Goal: Transaction & Acquisition: Purchase product/service

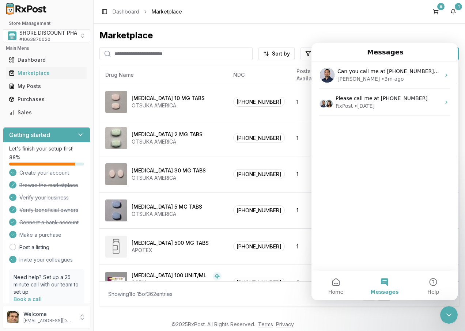
scroll to position [37, 0]
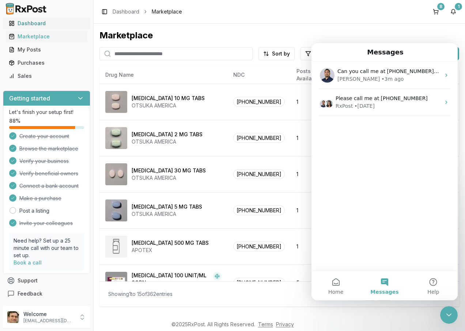
click at [39, 23] on div "Dashboard" at bounding box center [47, 23] width 76 height 7
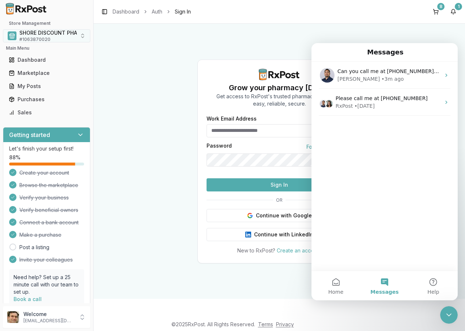
click at [62, 35] on span "SHORE DISCOUNT PHARMACY" at bounding box center [57, 32] width 76 height 7
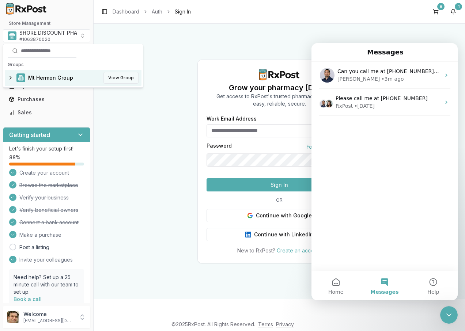
click at [117, 79] on button "View Group" at bounding box center [121, 78] width 35 height 12
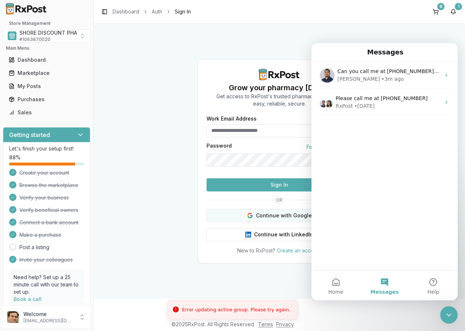
click at [276, 222] on button "Continue with Google" at bounding box center [280, 215] width 146 height 13
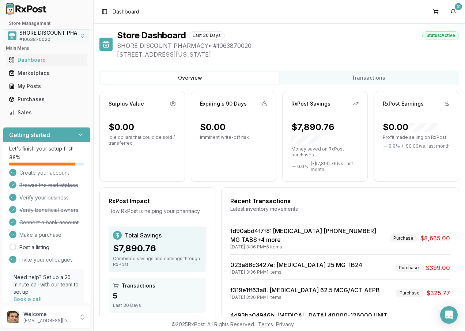
click at [76, 35] on button "SHORE DISCOUNT PHARMACY # 1063870020" at bounding box center [46, 35] width 87 height 13
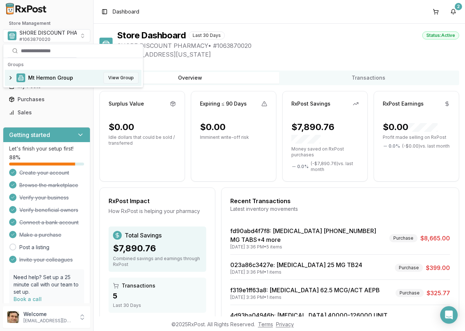
click at [125, 77] on button "View Group" at bounding box center [121, 78] width 35 height 12
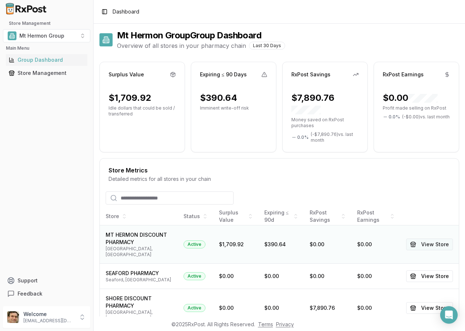
click at [422, 245] on button "View Store" at bounding box center [429, 245] width 47 height 12
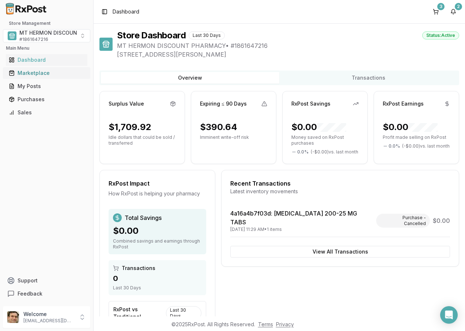
click at [27, 71] on div "Marketplace" at bounding box center [47, 73] width 76 height 7
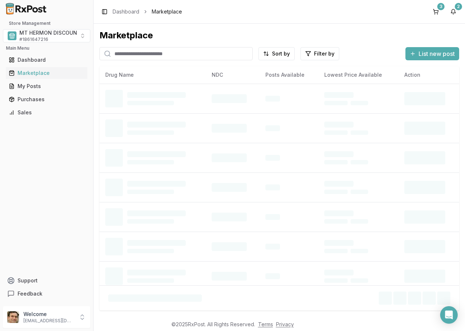
click at [170, 57] on input "search" at bounding box center [176, 53] width 153 height 13
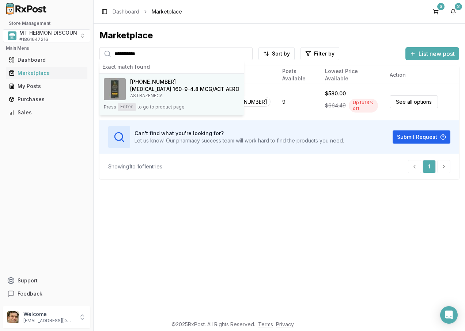
type input "**********"
click at [166, 91] on h4 "[MEDICAL_DATA] 160-9-4.8 MCG/ACT AERO" at bounding box center [184, 89] width 109 height 7
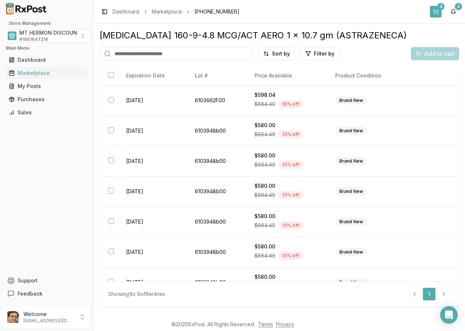
click at [437, 8] on button "3" at bounding box center [436, 12] width 12 height 12
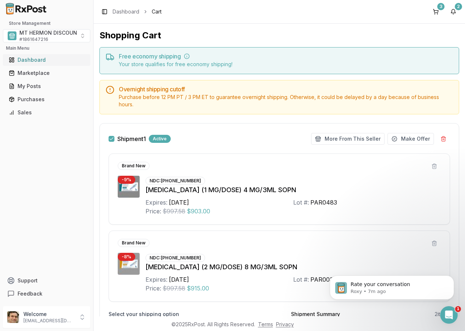
click at [40, 59] on div "Dashboard" at bounding box center [47, 59] width 76 height 7
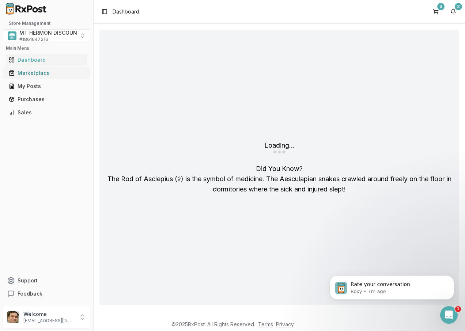
click at [40, 72] on div "Marketplace" at bounding box center [47, 73] width 76 height 7
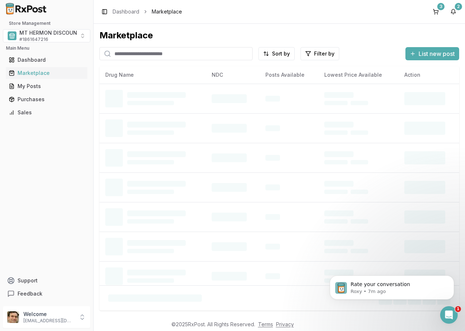
click at [138, 57] on input "search" at bounding box center [176, 53] width 153 height 13
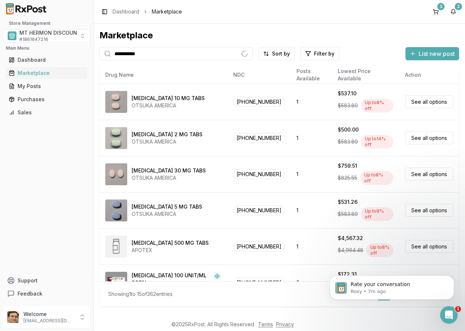
type input "**********"
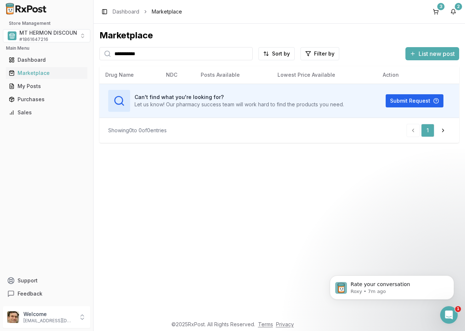
click at [245, 53] on input "**********" at bounding box center [176, 53] width 153 height 13
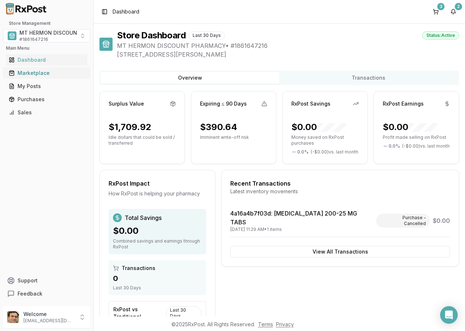
drag, startPoint x: 38, startPoint y: 72, endPoint x: 54, endPoint y: 74, distance: 16.2
click at [38, 72] on div "Marketplace" at bounding box center [47, 73] width 76 height 7
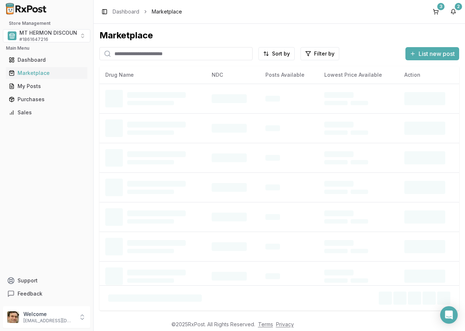
click at [148, 55] on input "search" at bounding box center [176, 53] width 153 height 13
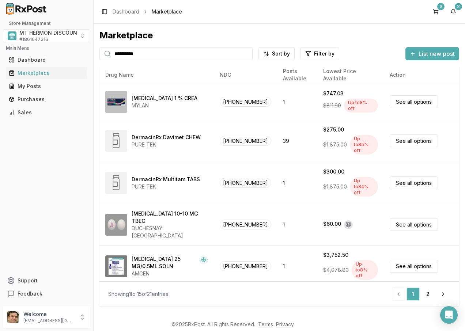
type input "**********"
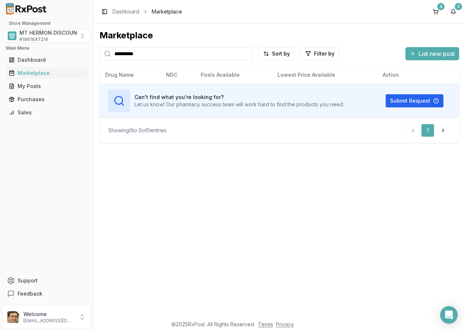
click at [247, 54] on input "**********" at bounding box center [176, 53] width 153 height 13
click at [236, 54] on input "search" at bounding box center [176, 53] width 153 height 13
type input "******"
click at [245, 53] on input "******" at bounding box center [176, 53] width 153 height 13
click at [242, 54] on input "search" at bounding box center [176, 53] width 153 height 13
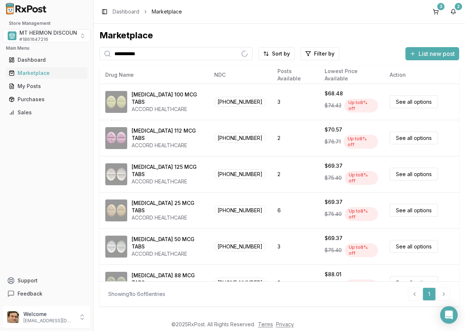
type input "**********"
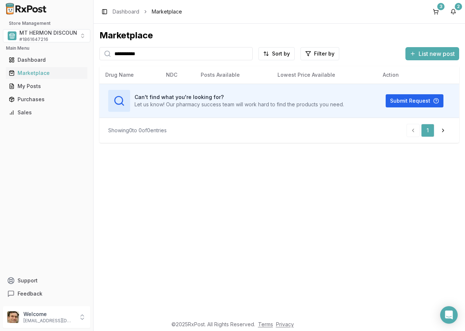
click at [246, 54] on input "**********" at bounding box center [176, 53] width 153 height 13
click at [243, 55] on input "search" at bounding box center [176, 53] width 153 height 13
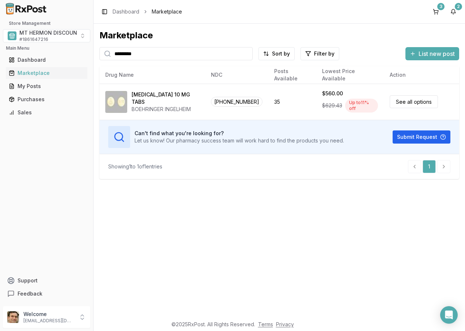
type input "*********"
drag, startPoint x: 246, startPoint y: 54, endPoint x: 233, endPoint y: 53, distance: 13.2
click at [245, 54] on input "*********" at bounding box center [176, 53] width 153 height 13
click at [229, 53] on input "search" at bounding box center [176, 53] width 153 height 13
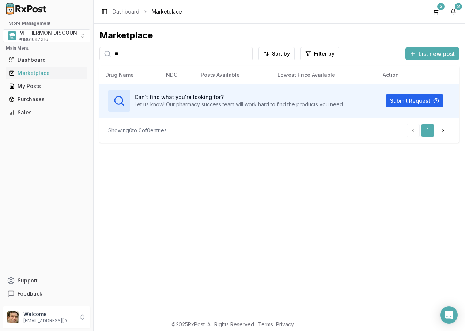
type input "*"
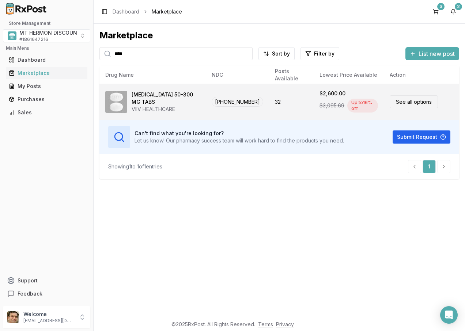
type input "****"
click at [175, 106] on div "VIIV HEALTHCARE" at bounding box center [166, 109] width 68 height 7
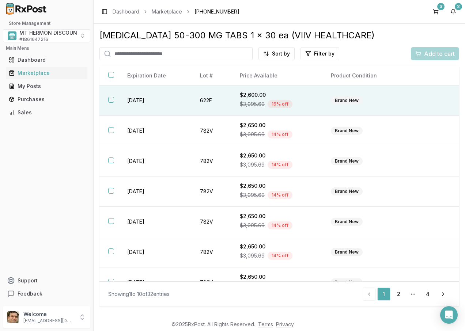
click at [149, 107] on td "2026-09-30" at bounding box center [155, 101] width 73 height 30
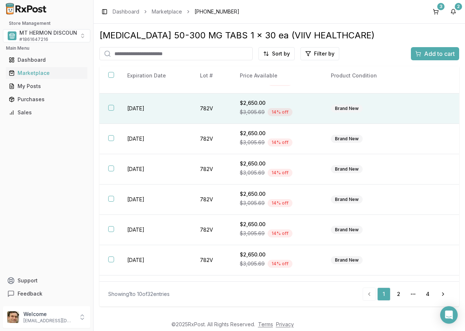
scroll to position [71, 0]
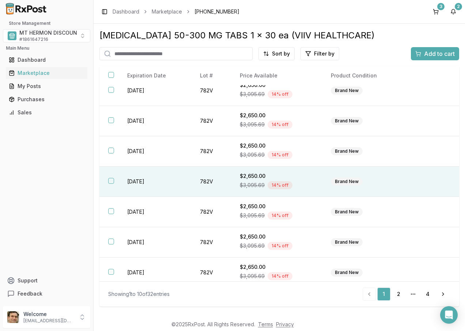
click at [116, 179] on th at bounding box center [109, 182] width 19 height 30
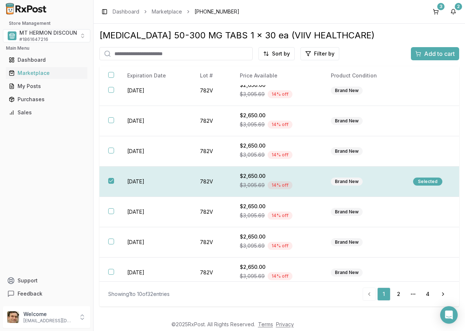
click at [428, 182] on div "Selected" at bounding box center [427, 182] width 29 height 8
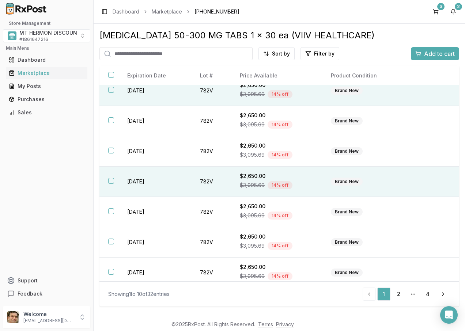
click at [113, 96] on th at bounding box center [109, 91] width 19 height 30
click at [437, 55] on span "Add to cart" at bounding box center [439, 53] width 31 height 9
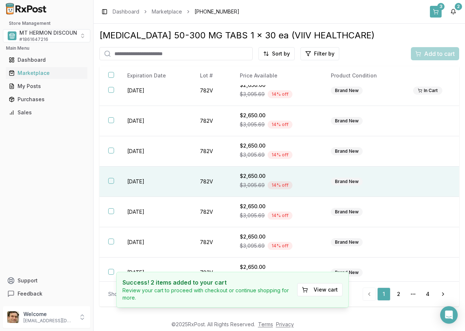
click at [437, 10] on button "3" at bounding box center [436, 12] width 12 height 12
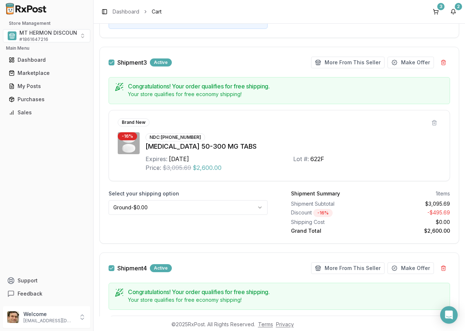
scroll to position [585, 0]
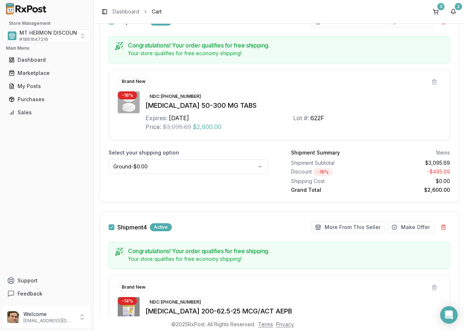
drag, startPoint x: 414, startPoint y: 225, endPoint x: 294, endPoint y: 203, distance: 121.5
click at [316, 218] on div "Shipment 4 Active More From This Seller Make Offer Congratulations! Your order …" at bounding box center [280, 310] width 360 height 197
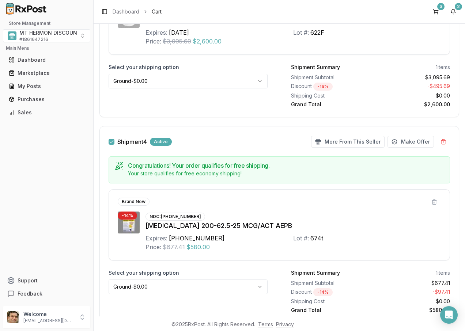
scroll to position [659, 0]
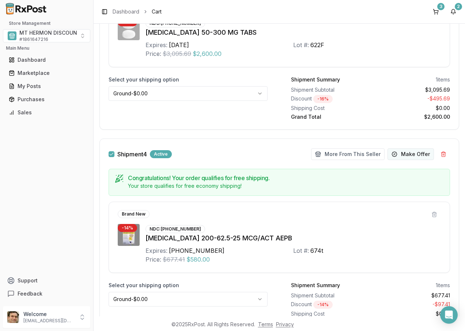
click at [404, 154] on button "Make Offer" at bounding box center [411, 155] width 46 height 12
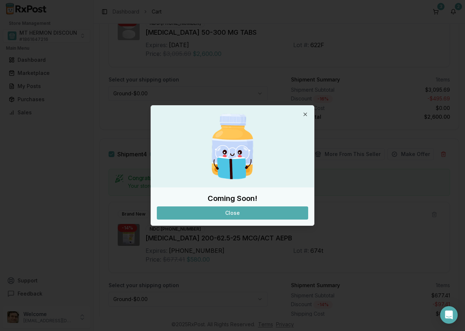
click at [248, 212] on button "Close" at bounding box center [232, 213] width 151 height 13
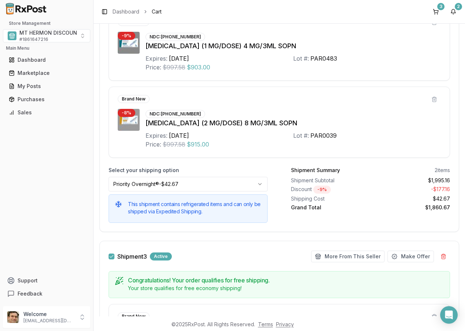
scroll to position [293, 0]
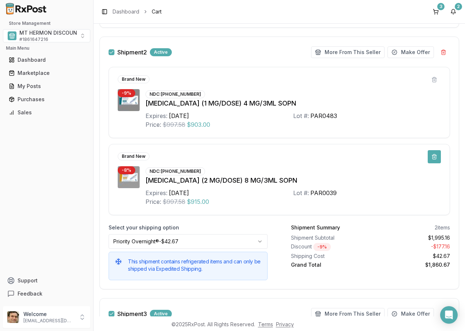
click at [432, 158] on button at bounding box center [434, 156] width 13 height 13
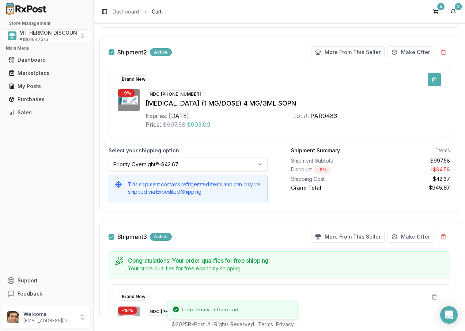
click at [430, 78] on button at bounding box center [434, 79] width 13 height 13
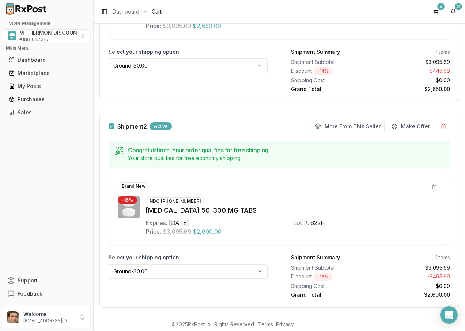
scroll to position [220, 0]
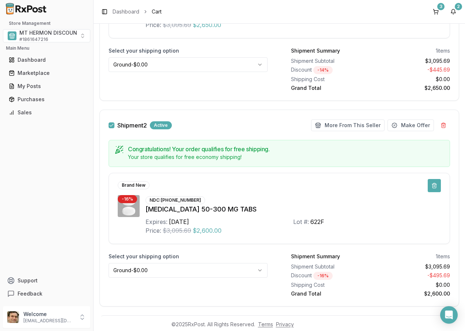
click at [428, 184] on button at bounding box center [434, 185] width 13 height 13
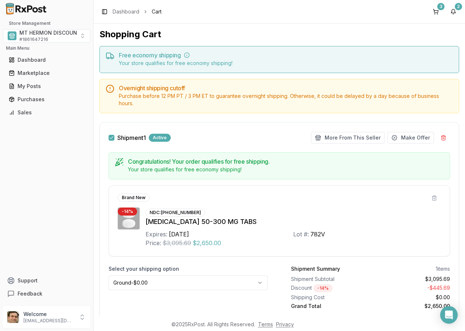
scroll to position [0, 0]
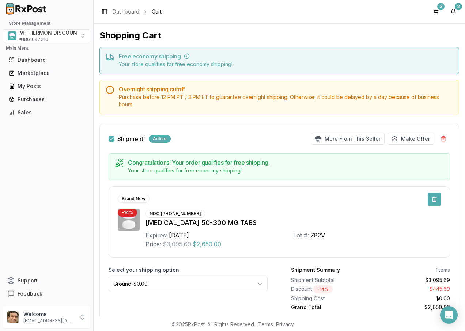
click at [429, 199] on button at bounding box center [434, 199] width 13 height 13
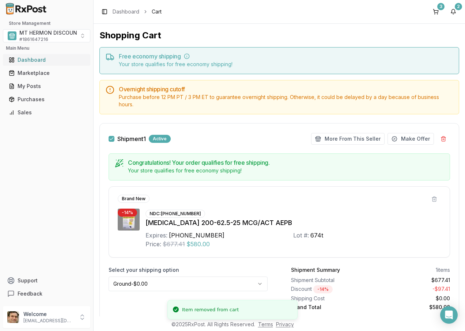
click at [25, 56] on div "Dashboard" at bounding box center [47, 59] width 76 height 7
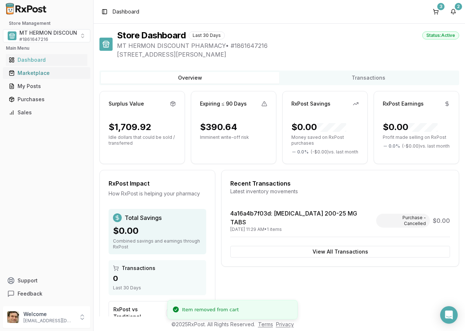
click at [36, 73] on div "Marketplace" at bounding box center [47, 73] width 76 height 7
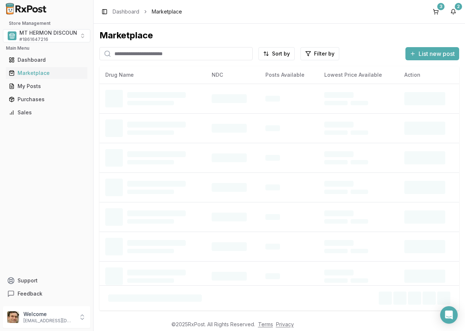
click at [154, 55] on input "search" at bounding box center [176, 53] width 153 height 13
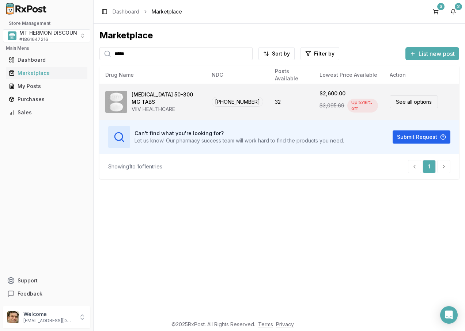
type input "*****"
click at [179, 99] on div "Dovato 50-300 MG TABS" at bounding box center [166, 98] width 68 height 15
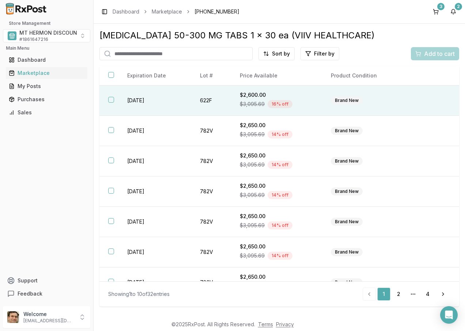
click at [228, 99] on td "622F" at bounding box center [211, 101] width 40 height 30
click at [425, 50] on span "Add to cart" at bounding box center [439, 53] width 31 height 9
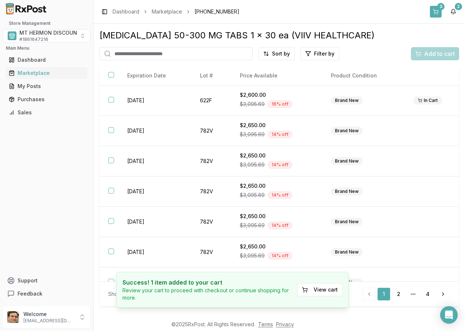
click at [436, 11] on button "3" at bounding box center [436, 12] width 12 height 12
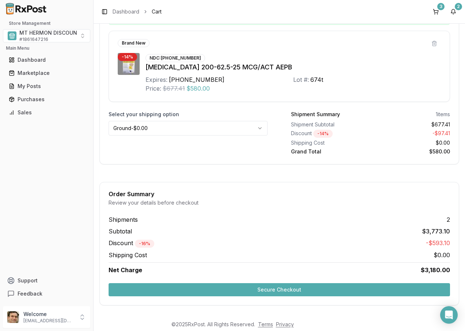
scroll to position [363, 0]
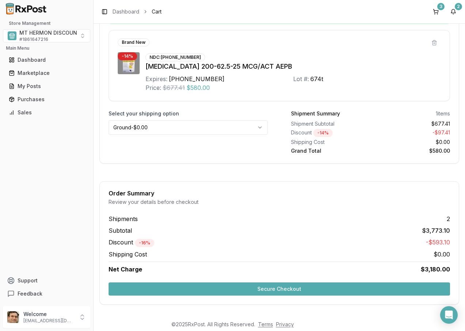
click at [304, 286] on button "Secure Checkout" at bounding box center [280, 289] width 342 height 13
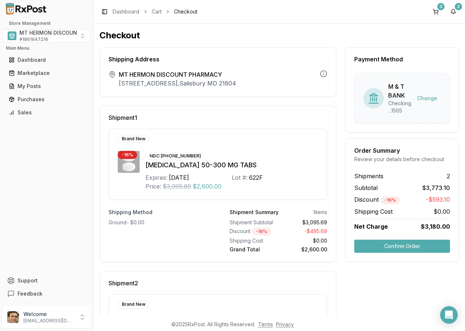
click at [410, 248] on button "Confirm Order" at bounding box center [402, 246] width 96 height 13
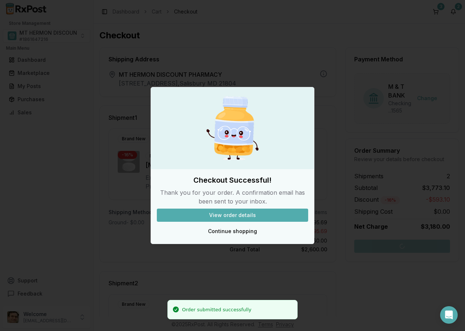
click at [250, 217] on button "View order details" at bounding box center [232, 215] width 151 height 13
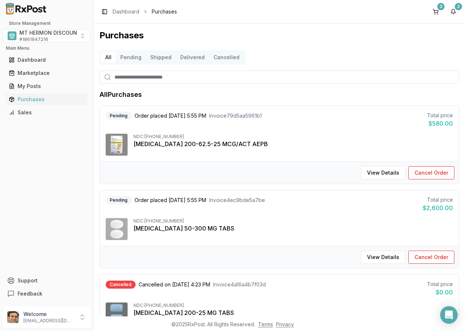
click at [233, 18] on div "Toggle Sidebar Dashboard Purchases 3 2" at bounding box center [280, 11] width 372 height 23
